Goal: Navigation & Orientation: Go to known website

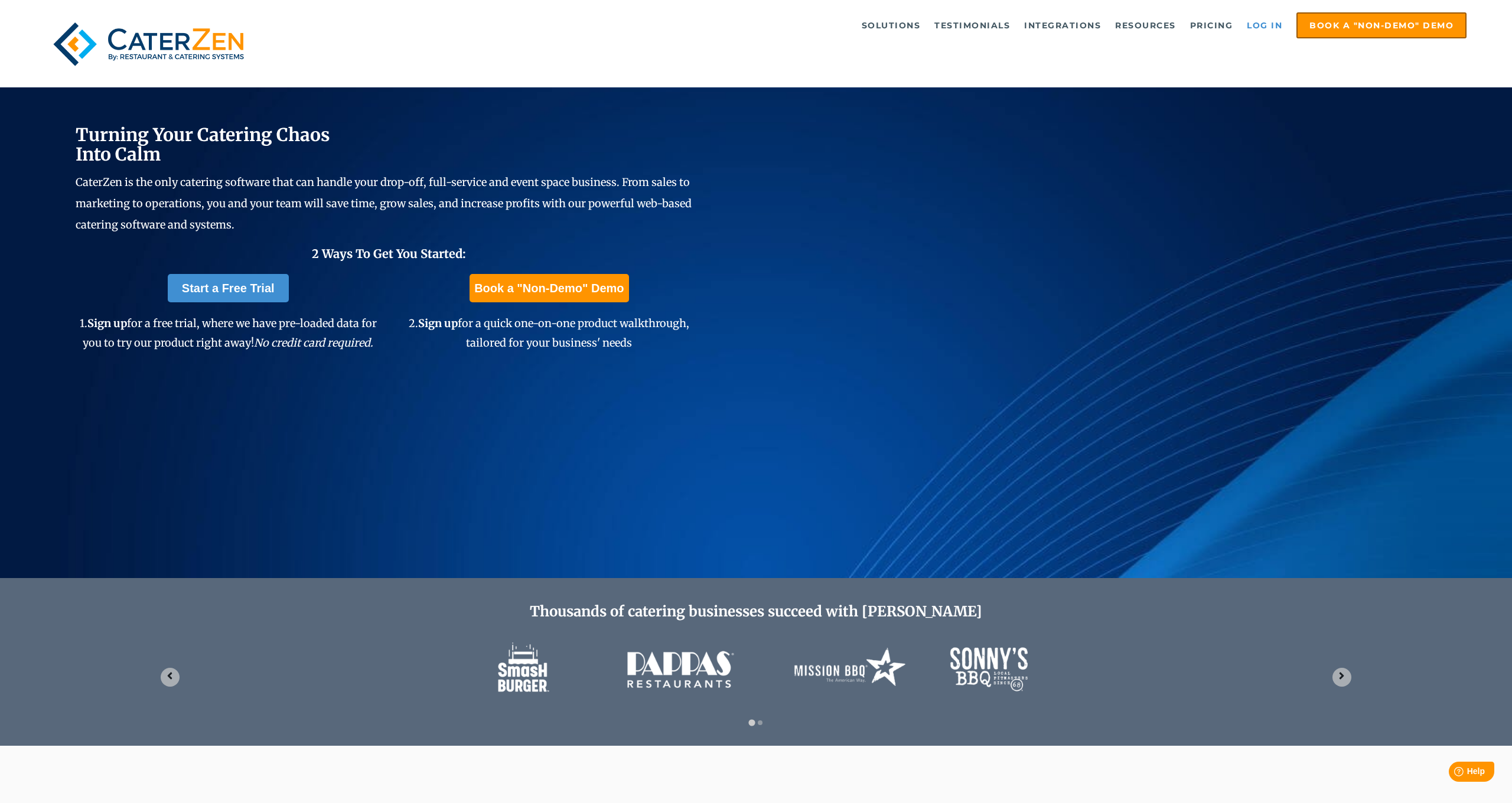
click at [1262, 25] on link "Log in" at bounding box center [1264, 25] width 48 height 23
